Goal: Task Accomplishment & Management: Complete application form

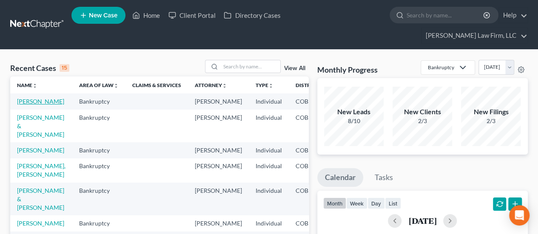
click at [32, 98] on link "[PERSON_NAME]" at bounding box center [40, 101] width 47 height 7
select select "4"
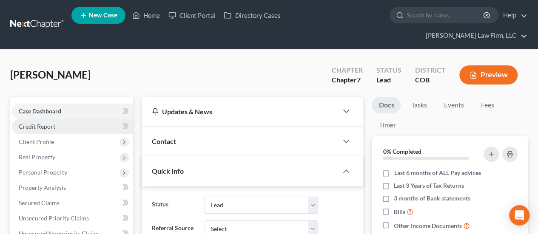
click at [93, 119] on link "Credit Report" at bounding box center [72, 126] width 121 height 15
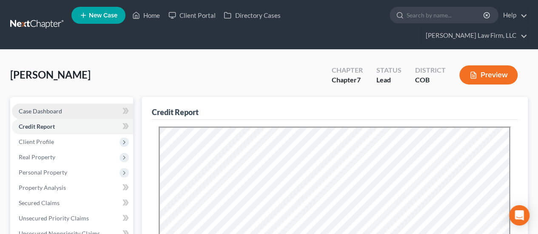
click at [53, 108] on span "Case Dashboard" at bounding box center [40, 111] width 43 height 7
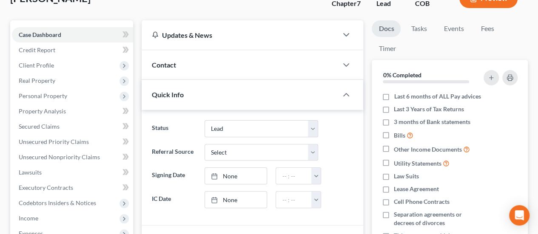
scroll to position [85, 0]
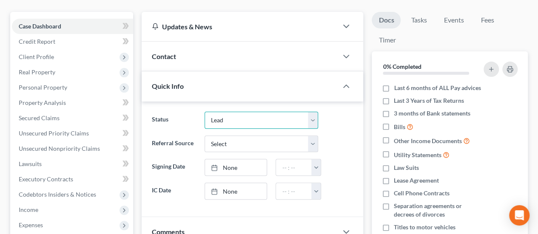
click at [314, 112] on select "Discharged Dismissed Filed In Progress Lead Lost Lead Ready to File To Review" at bounding box center [261, 120] width 114 height 17
select select "3"
click at [204, 112] on select "Discharged Dismissed Filed In Progress Lead Lost Lead Ready to File To Review" at bounding box center [261, 120] width 114 height 17
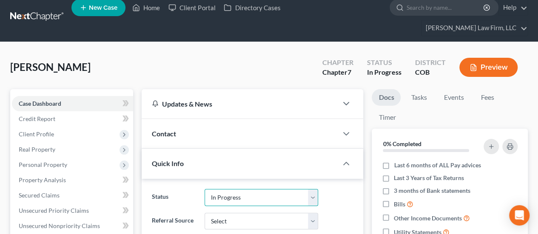
scroll to position [0, 0]
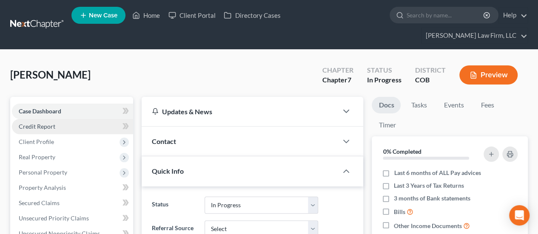
click at [80, 119] on link "Credit Report" at bounding box center [72, 126] width 121 height 15
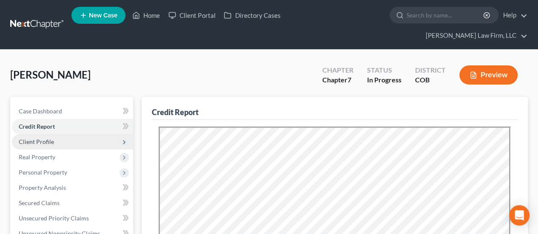
click at [59, 134] on span "Client Profile" at bounding box center [72, 141] width 121 height 15
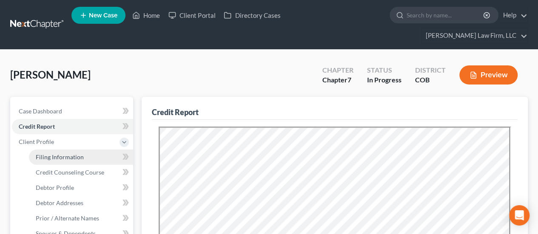
click at [78, 153] on span "Filing Information" at bounding box center [60, 156] width 48 height 7
select select "1"
select select "0"
select select "5"
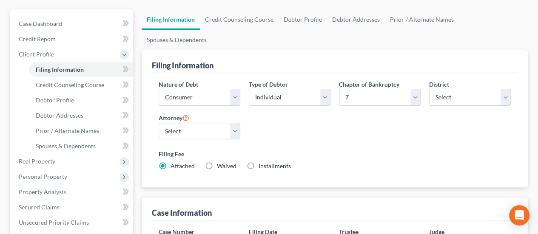
scroll to position [42, 0]
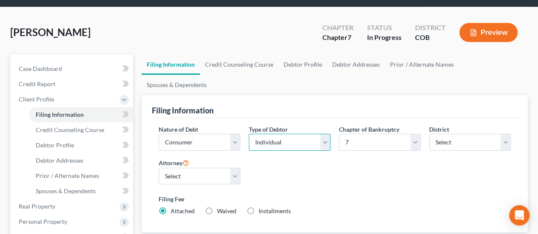
click at [326, 134] on select "Select Individual Joint" at bounding box center [290, 142] width 82 height 17
select select "1"
click at [249, 134] on select "Select Individual Joint" at bounding box center [290, 142] width 82 height 17
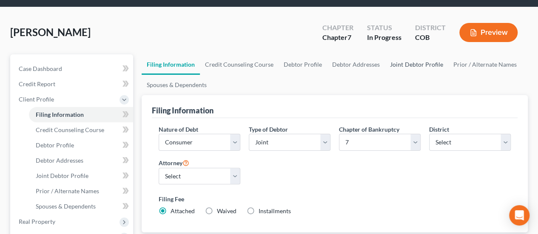
click at [426, 54] on link "Joint Debtor Profile" at bounding box center [416, 64] width 63 height 20
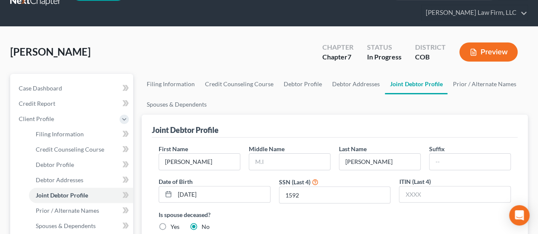
scroll to position [42, 0]
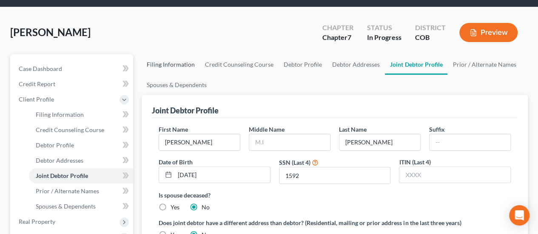
click at [160, 54] on link "Filing Information" at bounding box center [171, 64] width 58 height 20
select select "1"
select select "0"
select select "11"
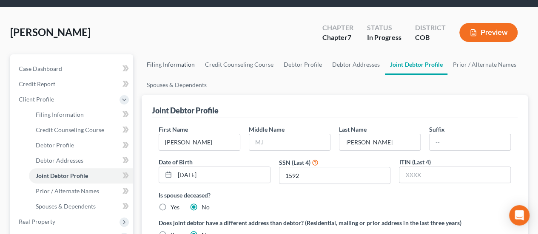
select select "2"
select select "5"
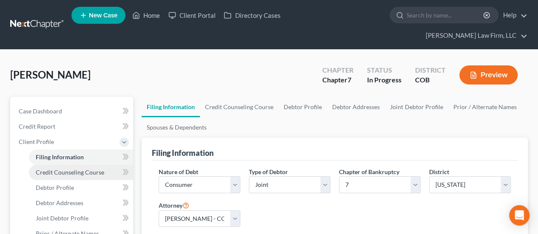
click at [61, 165] on link "Credit Counseling Course" at bounding box center [81, 172] width 104 height 15
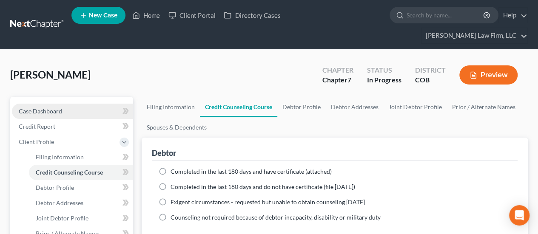
click at [48, 108] on span "Case Dashboard" at bounding box center [40, 111] width 43 height 7
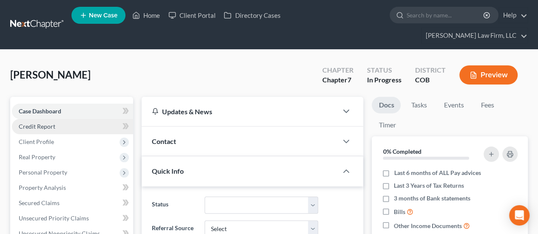
click at [48, 123] on span "Credit Report" at bounding box center [37, 126] width 37 height 7
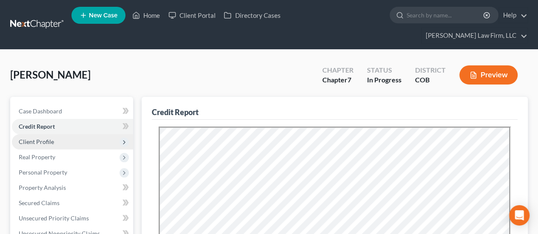
click at [48, 138] on span "Client Profile" at bounding box center [36, 141] width 35 height 7
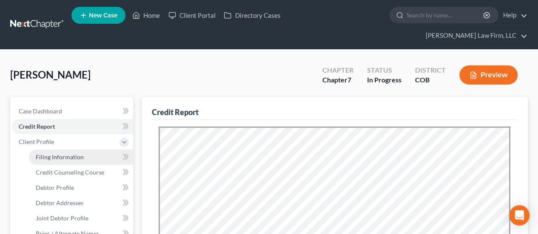
click at [63, 153] on span "Filing Information" at bounding box center [60, 156] width 48 height 7
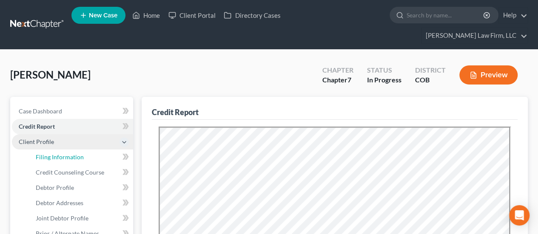
select select "1"
select select "0"
select select "11"
select select "2"
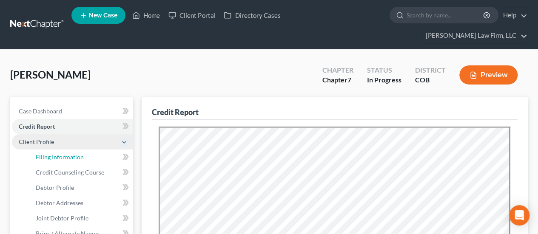
select select "5"
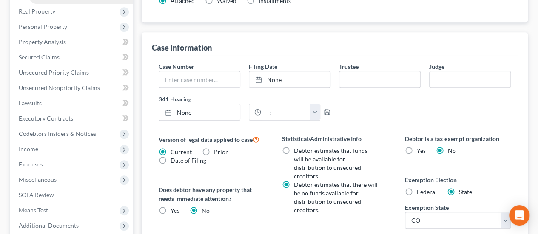
scroll to position [255, 0]
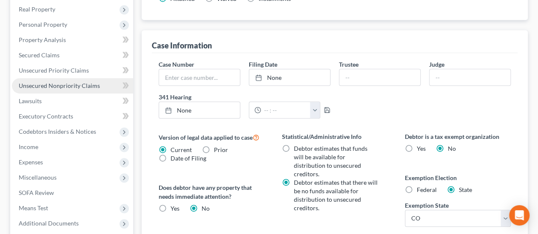
click at [57, 82] on span "Unsecured Nonpriority Claims" at bounding box center [59, 85] width 81 height 7
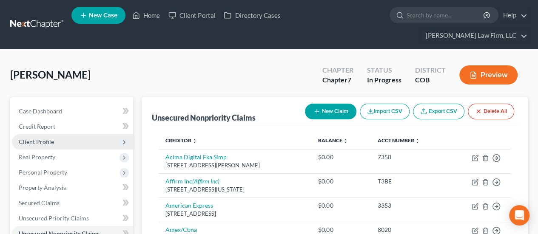
click at [53, 134] on span "Client Profile" at bounding box center [72, 141] width 121 height 15
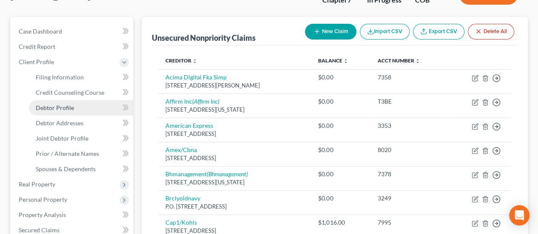
scroll to position [85, 0]
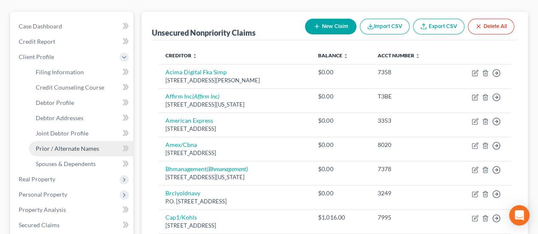
click at [54, 141] on link "Prior / Alternate Names" at bounding box center [81, 148] width 104 height 15
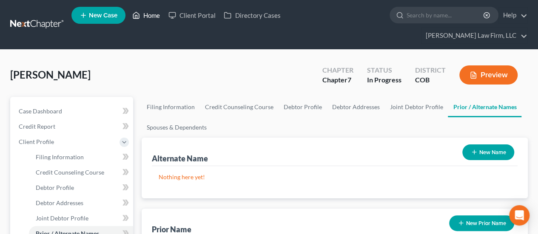
click at [147, 19] on link "Home" at bounding box center [146, 15] width 36 height 15
